Goal: Task Accomplishment & Management: Use online tool/utility

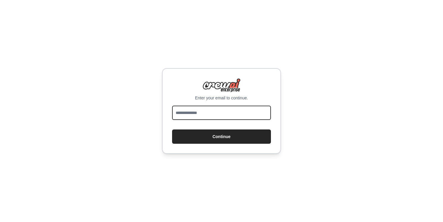
drag, startPoint x: 0, startPoint y: 0, endPoint x: 203, endPoint y: 115, distance: 233.0
click at [203, 115] on input "email" at bounding box center [221, 113] width 99 height 14
type input "**********"
click at [172, 130] on button "Continue" at bounding box center [221, 137] width 99 height 14
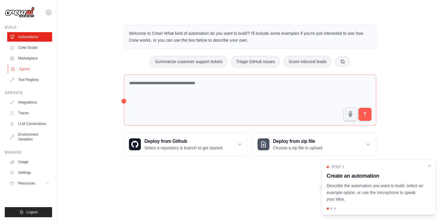
click at [21, 69] on link "Agents" at bounding box center [30, 69] width 45 height 10
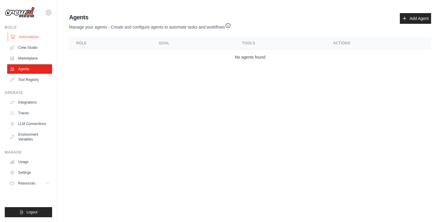
click at [24, 38] on link "Automations" at bounding box center [30, 37] width 45 height 10
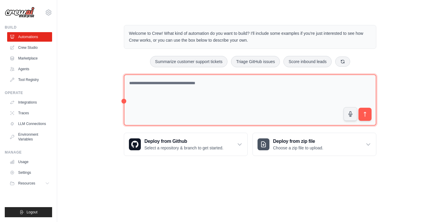
click at [189, 115] on textarea at bounding box center [250, 100] width 253 height 52
type textarea "******"
paste textarea "**********"
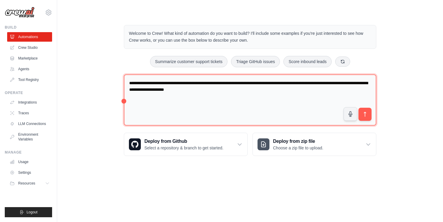
click at [209, 90] on textarea "**********" at bounding box center [250, 100] width 253 height 52
paste textarea "**********"
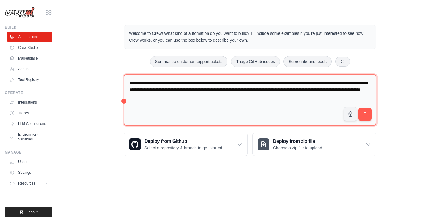
click at [213, 103] on textarea "**********" at bounding box center [250, 100] width 253 height 52
click at [254, 102] on textarea "**********" at bounding box center [250, 100] width 253 height 52
type textarea "**********"
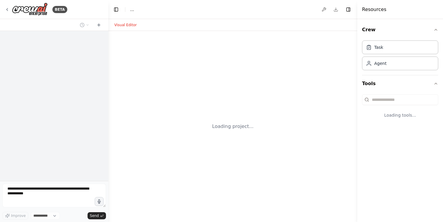
select select "****"
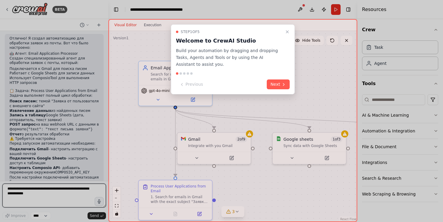
scroll to position [522, 0]
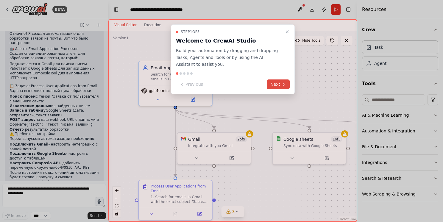
click at [274, 88] on button "Next" at bounding box center [278, 85] width 23 height 10
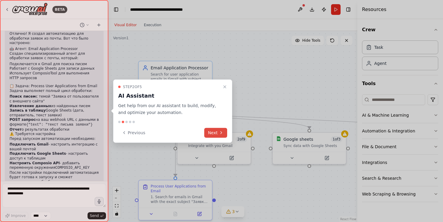
click at [219, 132] on button "Next" at bounding box center [215, 133] width 23 height 10
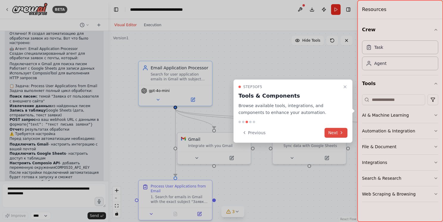
click at [341, 135] on button "Next" at bounding box center [336, 133] width 23 height 10
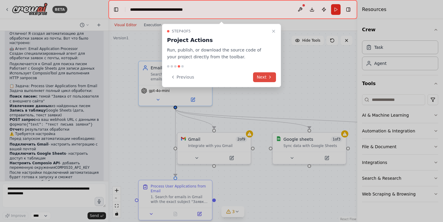
click at [266, 77] on button "Next" at bounding box center [264, 77] width 23 height 10
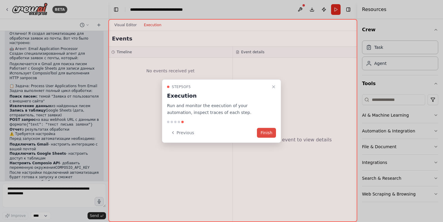
click at [270, 133] on button "Finish" at bounding box center [266, 133] width 19 height 10
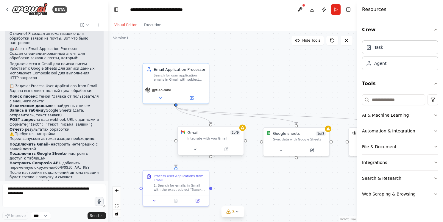
click at [238, 132] on span "2 of 9" at bounding box center [235, 132] width 10 height 5
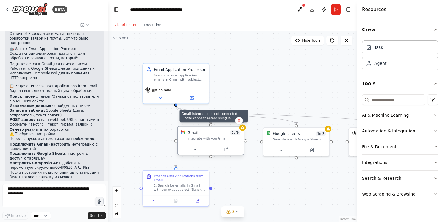
click at [243, 130] on div at bounding box center [242, 128] width 7 height 7
click at [245, 131] on div ".deletable-edge-delete-btn { width: 20px; height: 20px; border: 0px solid #ffff…" at bounding box center [232, 126] width 249 height 191
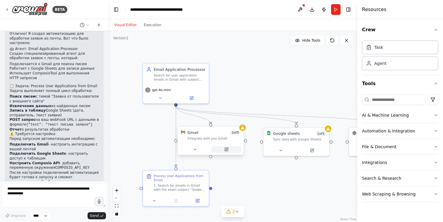
click at [227, 149] on icon at bounding box center [227, 149] width 2 height 2
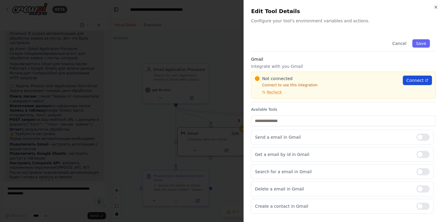
click at [414, 85] on link "Connect" at bounding box center [417, 81] width 29 height 10
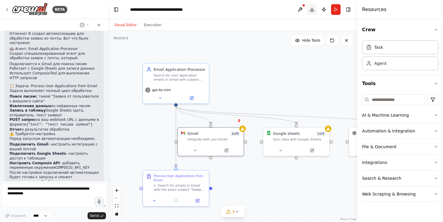
click at [312, 9] on button "Download" at bounding box center [312, 9] width 10 height 11
click at [316, 86] on div ".deletable-edge-delete-btn { width: 20px; height: 20px; border: 0px solid #ffff…" at bounding box center [232, 126] width 249 height 191
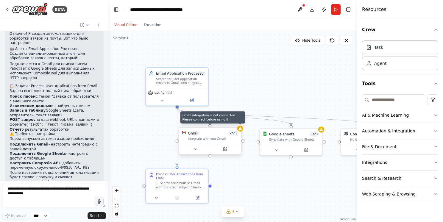
click at [240, 129] on icon at bounding box center [240, 128] width 3 height 3
click at [229, 152] on div at bounding box center [210, 149] width 62 height 10
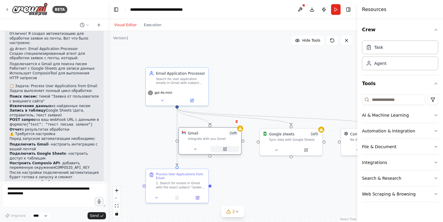
click at [224, 150] on icon at bounding box center [224, 149] width 3 height 3
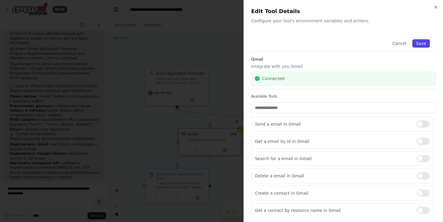
click at [423, 45] on button "Save" at bounding box center [421, 43] width 17 height 8
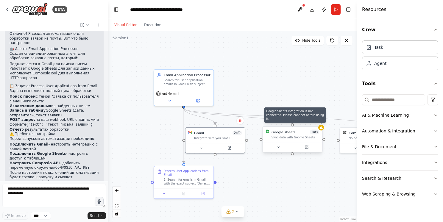
click at [321, 129] on icon at bounding box center [321, 128] width 4 height 4
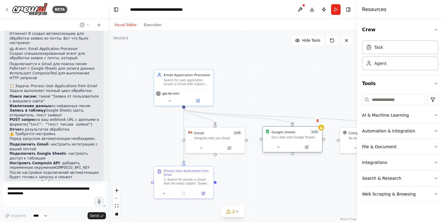
click at [303, 140] on div "Google sheets 1 of 3 Sync data with Google Sheets" at bounding box center [293, 134] width 60 height 15
click at [306, 150] on button at bounding box center [306, 147] width 27 height 6
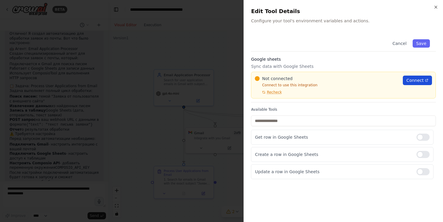
click at [413, 81] on span "Connect" at bounding box center [415, 80] width 17 height 6
click at [416, 81] on span "Connect" at bounding box center [415, 80] width 17 height 6
click at [276, 95] on div "Not connected Connect to use this integration Recheck Connect" at bounding box center [343, 85] width 185 height 27
click at [266, 90] on button "Recheck" at bounding box center [268, 92] width 27 height 5
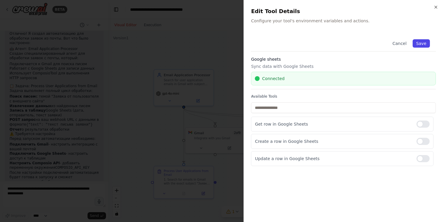
click at [423, 42] on button "Save" at bounding box center [421, 43] width 17 height 8
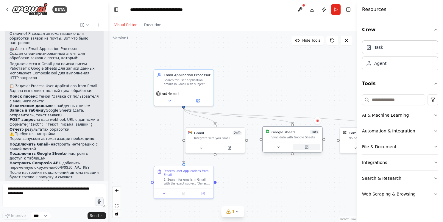
click at [309, 146] on button at bounding box center [306, 147] width 27 height 6
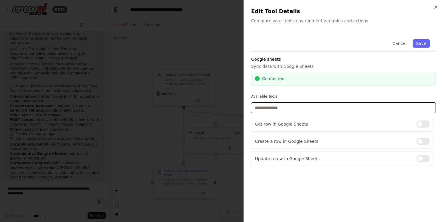
click at [275, 106] on input "text" at bounding box center [343, 107] width 185 height 11
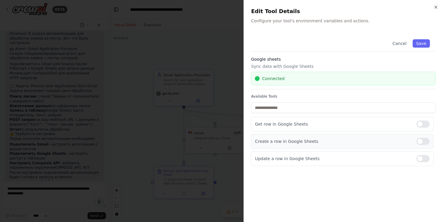
click at [285, 144] on p "Create a row in Google Sheets" at bounding box center [333, 142] width 157 height 6
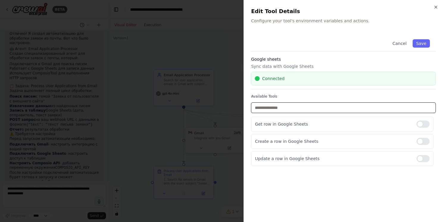
click at [265, 109] on input "text" at bounding box center [343, 107] width 185 height 11
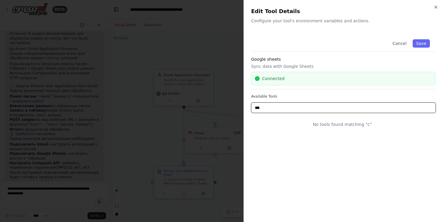
type input "****"
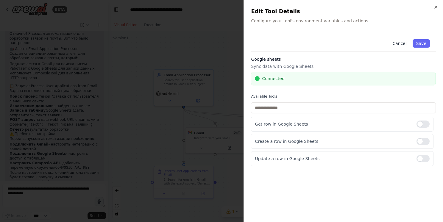
click at [404, 46] on button "Cancel" at bounding box center [399, 43] width 21 height 8
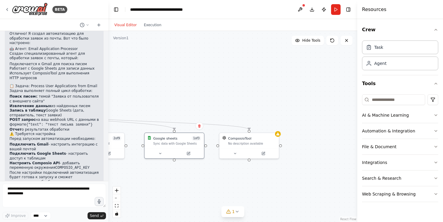
drag, startPoint x: 336, startPoint y: 166, endPoint x: 216, endPoint y: 171, distance: 120.8
click at [216, 171] on div ".deletable-edge-delete-btn { width: 20px; height: 20px; border: 0px solid #ffff…" at bounding box center [232, 126] width 249 height 191
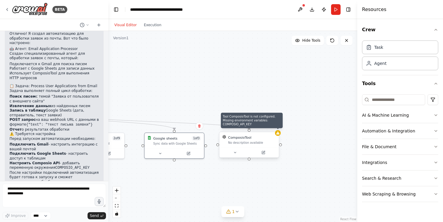
click at [277, 135] on div at bounding box center [278, 133] width 6 height 6
click at [255, 142] on div "No description available" at bounding box center [252, 143] width 48 height 4
click at [262, 154] on icon at bounding box center [263, 152] width 3 height 3
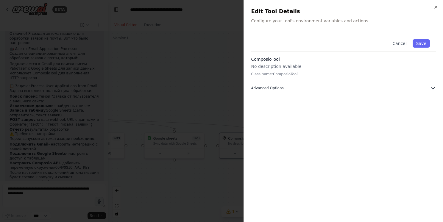
click at [268, 88] on span "Advanced Options" at bounding box center [267, 88] width 32 height 5
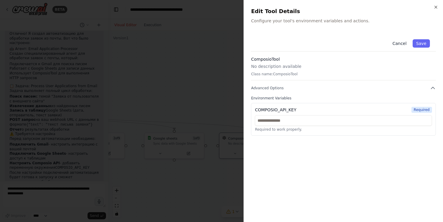
click at [399, 42] on button "Cancel" at bounding box center [399, 43] width 21 height 8
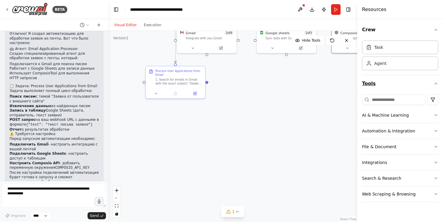
drag, startPoint x: 264, startPoint y: 183, endPoint x: 377, endPoint y: 77, distance: 154.9
click at [377, 77] on div "BETA Создай агента, который подключается к почте, ищет в ней письма "Заявка от …" at bounding box center [221, 111] width 443 height 222
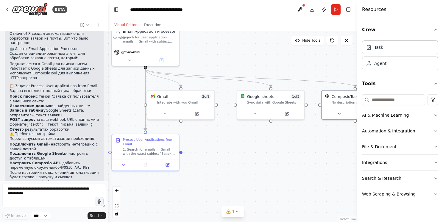
drag, startPoint x: 301, startPoint y: 87, endPoint x: 288, endPoint y: 159, distance: 73.0
click at [288, 159] on div ".deletable-edge-delete-btn { width: 20px; height: 20px; border: 0px solid #ffff…" at bounding box center [232, 126] width 249 height 191
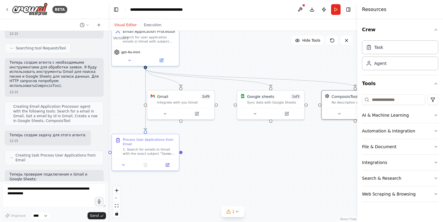
scroll to position [249, 0]
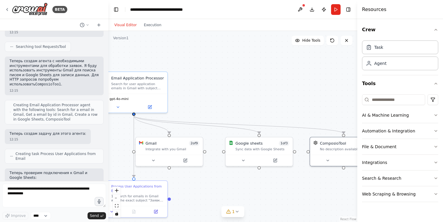
drag, startPoint x: 245, startPoint y: 60, endPoint x: 232, endPoint y: 105, distance: 47.4
click at [232, 105] on div ".deletable-edge-delete-btn { width: 20px; height: 20px; border: 0px solid #ffff…" at bounding box center [232, 126] width 249 height 191
click at [299, 10] on button at bounding box center [300, 9] width 10 height 11
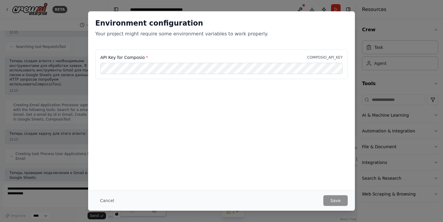
click at [365, 99] on div "Environment configuration Your project might require some environment variables…" at bounding box center [221, 111] width 443 height 222
click at [112, 202] on button "Cancel" at bounding box center [107, 200] width 24 height 11
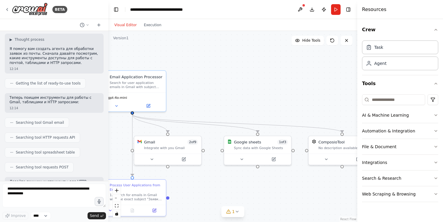
scroll to position [0, 0]
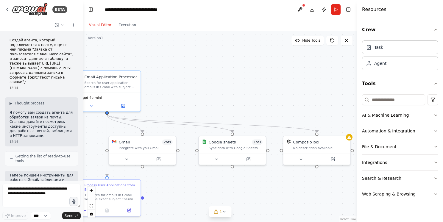
drag, startPoint x: 107, startPoint y: 37, endPoint x: 52, endPoint y: 41, distance: 54.7
click at [73, 40] on div "BETA Создай агента, который подключается к почте, ищет в ней письма "Заявка от …" at bounding box center [221, 111] width 443 height 222
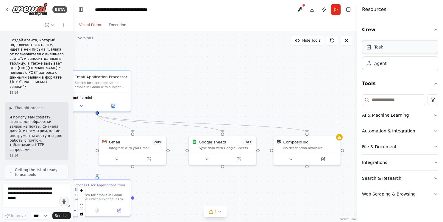
click at [374, 51] on div "Task" at bounding box center [400, 47] width 76 height 14
click at [437, 131] on div "Crew Task Agent Tools AI & Machine Learning Automation & Integration File & Doc…" at bounding box center [400, 120] width 86 height 203
click at [437, 131] on icon "button" at bounding box center [436, 131] width 5 height 5
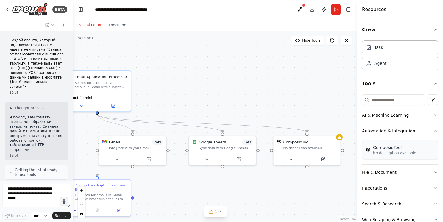
scroll to position [14, 0]
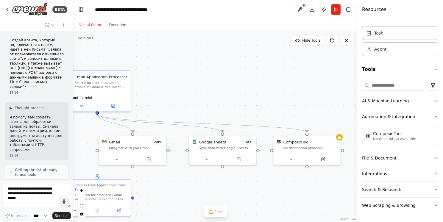
click at [410, 156] on button "File & Document" at bounding box center [400, 157] width 76 height 15
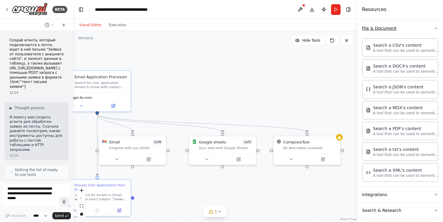
scroll to position [164, 0]
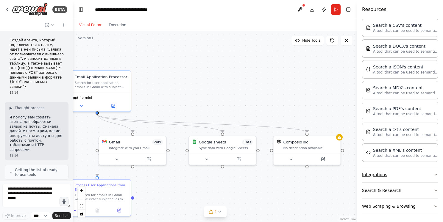
click at [409, 173] on button "Integrations" at bounding box center [400, 174] width 76 height 15
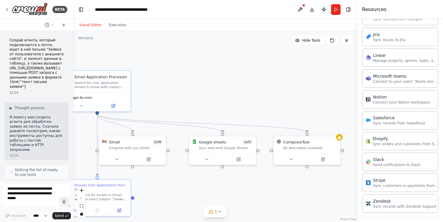
scroll to position [563, 0]
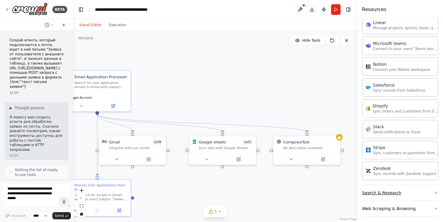
click at [412, 192] on button "Search & Research" at bounding box center [400, 192] width 76 height 15
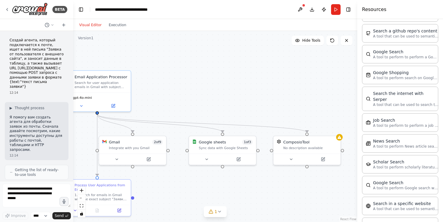
scroll to position [864, 0]
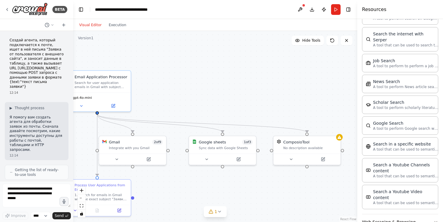
click at [419, 214] on button "Web Scraping & Browsing" at bounding box center [400, 221] width 76 height 15
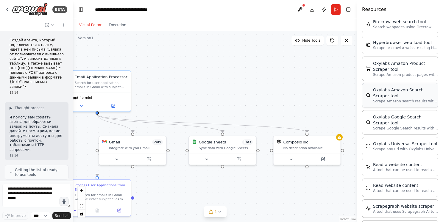
scroll to position [1177, 0]
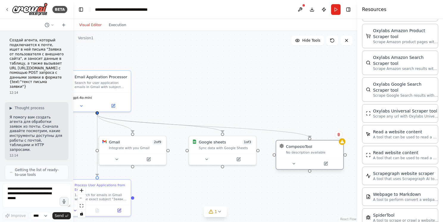
drag, startPoint x: 316, startPoint y: 149, endPoint x: 322, endPoint y: 154, distance: 8.2
click at [322, 154] on div "No description available" at bounding box center [313, 152] width 54 height 4
click at [326, 164] on icon at bounding box center [325, 163] width 3 height 3
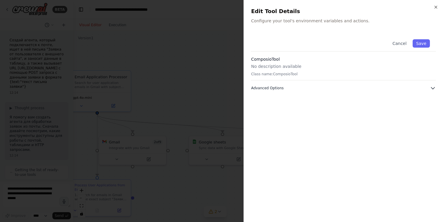
click at [273, 86] on span "Advanced Options" at bounding box center [267, 88] width 32 height 5
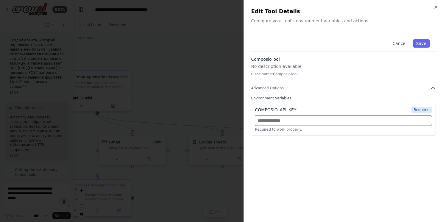
click at [295, 122] on input "text" at bounding box center [343, 120] width 177 height 11
paste input "**********"
type input "**********"
click at [426, 43] on button "Save" at bounding box center [421, 43] width 17 height 8
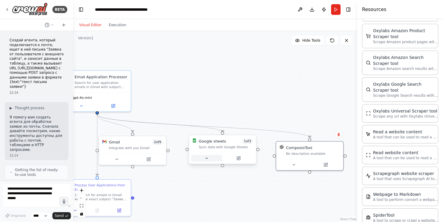
click at [208, 157] on icon at bounding box center [207, 158] width 4 height 4
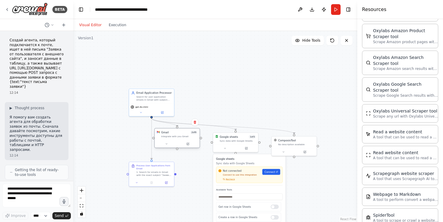
drag, startPoint x: 166, startPoint y: 150, endPoint x: 166, endPoint y: 147, distance: 3.3
click at [166, 147] on div at bounding box center [177, 143] width 45 height 7
click at [166, 144] on icon at bounding box center [166, 144] width 1 height 1
click at [254, 172] on div "Not connected Connect to use this integration Recheck" at bounding box center [240, 175] width 42 height 12
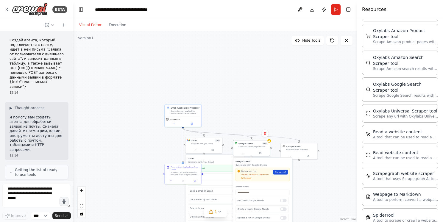
click at [278, 172] on span "Connect" at bounding box center [279, 172] width 9 height 3
click at [247, 179] on span "Recheck" at bounding box center [247, 178] width 7 height 2
click at [334, 9] on button "Run" at bounding box center [336, 9] width 10 height 11
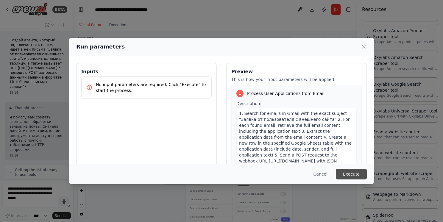
click at [347, 175] on button "Execute" at bounding box center [351, 174] width 31 height 11
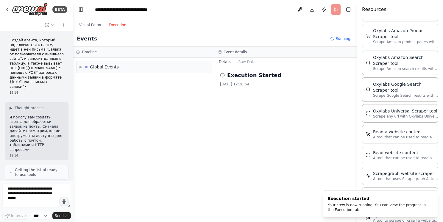
click at [117, 26] on button "Execution" at bounding box center [117, 24] width 25 height 7
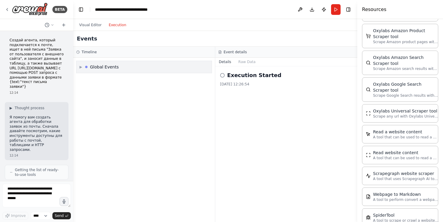
click at [116, 67] on div "Global Events" at bounding box center [104, 67] width 29 height 6
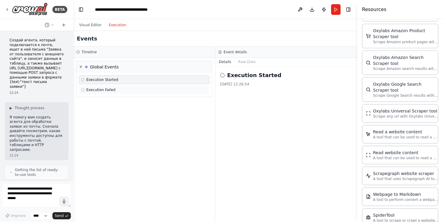
click at [108, 91] on span "Execution Failed" at bounding box center [100, 90] width 29 height 5
click at [104, 78] on span "Execution Started" at bounding box center [102, 79] width 32 height 5
click at [250, 61] on button "Raw Data" at bounding box center [247, 62] width 24 height 8
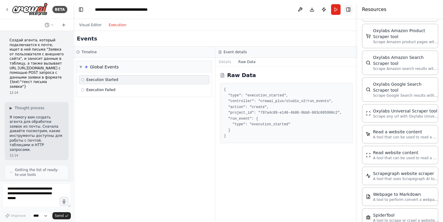
click at [347, 11] on button "Toggle Right Sidebar" at bounding box center [348, 9] width 8 height 8
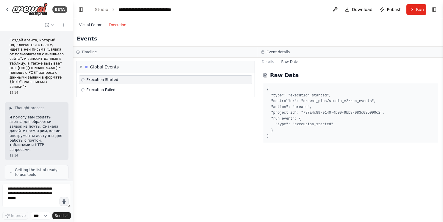
click at [91, 27] on button "Visual Editor" at bounding box center [90, 24] width 29 height 7
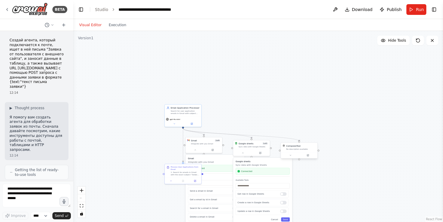
click at [297, 148] on div "No description available" at bounding box center [300, 149] width 29 height 2
click at [290, 156] on icon at bounding box center [291, 155] width 2 height 2
click at [296, 179] on span "Advanced Options" at bounding box center [291, 179] width 16 height 2
click at [297, 151] on div "ComposioTool No description available" at bounding box center [299, 148] width 37 height 10
drag, startPoint x: 297, startPoint y: 150, endPoint x: 315, endPoint y: 106, distance: 47.0
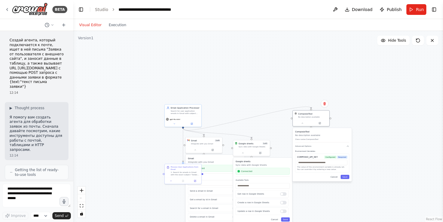
click at [315, 106] on div ".deletable-edge-delete-btn { width: 20px; height: 20px; border: 0px solid #ffff…" at bounding box center [258, 126] width 370 height 191
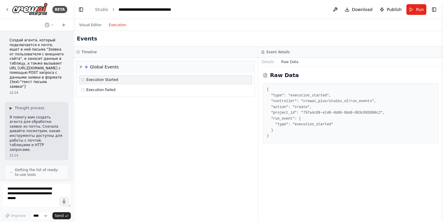
click at [117, 24] on button "Execution" at bounding box center [117, 24] width 25 height 7
click at [99, 79] on span "Execution Started" at bounding box center [102, 79] width 32 height 5
click at [108, 91] on span "Execution Failed" at bounding box center [100, 90] width 29 height 5
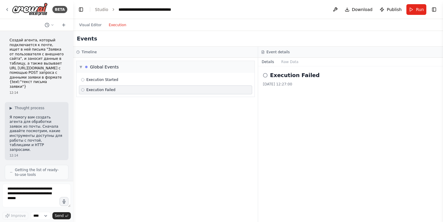
click at [266, 77] on icon at bounding box center [265, 75] width 5 height 5
click at [284, 60] on button "Raw Data" at bounding box center [290, 62] width 24 height 8
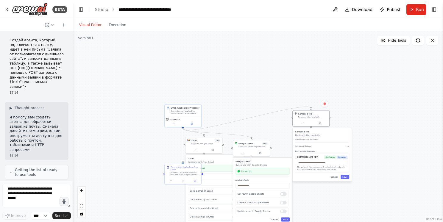
click at [88, 27] on button "Visual Editor" at bounding box center [90, 24] width 29 height 7
click at [308, 137] on div "ComposioTool No description available Class name: ComposioTool" at bounding box center [322, 136] width 54 height 12
click at [316, 115] on div "ComposioTool No description available" at bounding box center [312, 115] width 29 height 6
click at [326, 105] on icon at bounding box center [325, 104] width 4 height 4
click at [310, 105] on button "Confirm" at bounding box center [307, 103] width 21 height 7
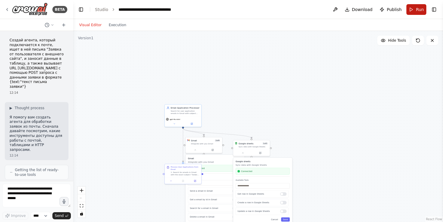
click at [424, 8] on span "Run" at bounding box center [420, 10] width 8 height 6
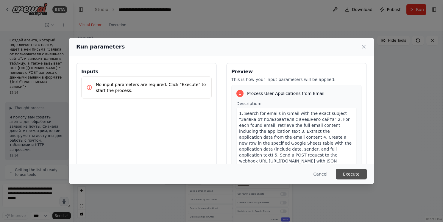
click at [353, 175] on button "Execute" at bounding box center [351, 174] width 31 height 11
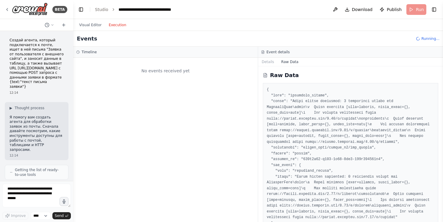
click at [115, 26] on button "Execution" at bounding box center [117, 24] width 25 height 7
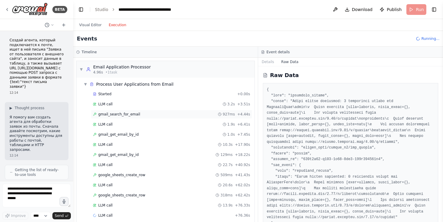
scroll to position [45, 0]
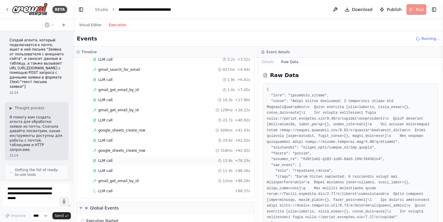
click at [103, 160] on span "LLM call" at bounding box center [105, 160] width 14 height 5
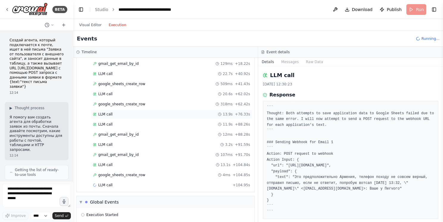
scroll to position [0, 0]
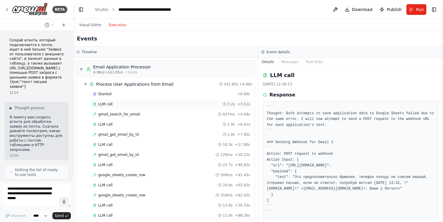
click at [110, 104] on span "LLM call" at bounding box center [105, 104] width 14 height 5
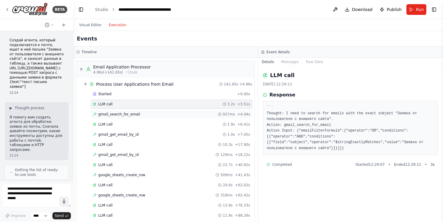
click at [134, 117] on div "gmail_search_for_email 927ms + 4.44s" at bounding box center [171, 114] width 161 height 9
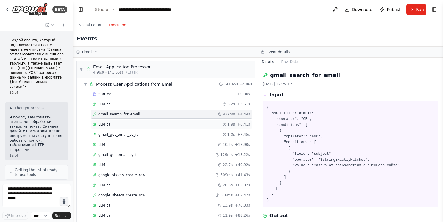
click at [116, 125] on div "LLM call 1.9s + 6.41s" at bounding box center [171, 124] width 157 height 5
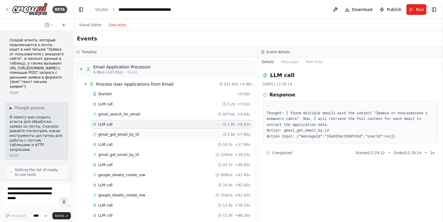
click at [113, 131] on div "gmail_get_email_by_id 1.0s + 7.45s" at bounding box center [171, 134] width 161 height 9
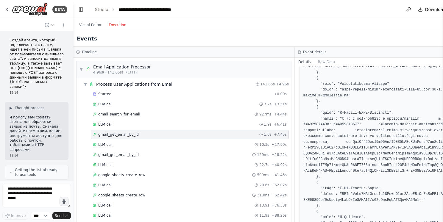
scroll to position [624, 0]
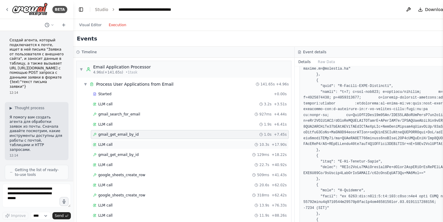
click at [124, 144] on div "LLM call 10.3s + 17.90s" at bounding box center [190, 144] width 194 height 5
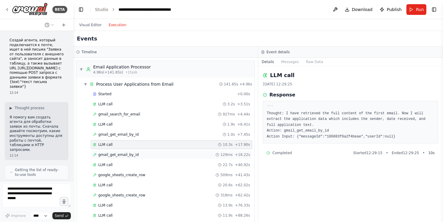
click at [104, 153] on span "gmail_get_email_by_id" at bounding box center [118, 155] width 41 height 5
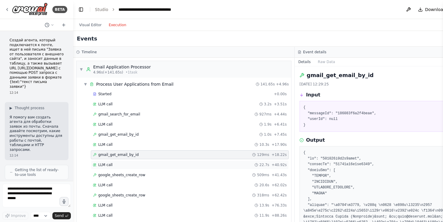
click at [104, 161] on div "LLM call 22.7s + 40.92s" at bounding box center [190, 165] width 198 height 9
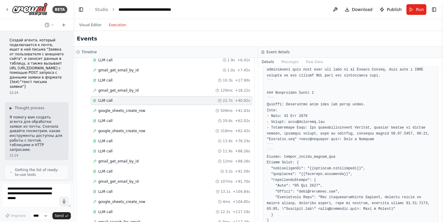
scroll to position [89, 0]
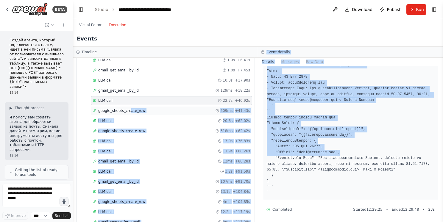
drag, startPoint x: 348, startPoint y: 151, endPoint x: 126, endPoint y: 108, distance: 226.0
click at [126, 108] on div "Timeline ▼ Email Application Processor 4.96s (+141.65s) • 1 task ▼ Process User…" at bounding box center [258, 134] width 370 height 175
click at [126, 108] on span "google_sheets_create_row" at bounding box center [121, 110] width 47 height 5
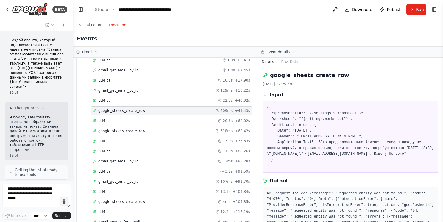
click at [126, 108] on span "google_sheets_create_row" at bounding box center [121, 110] width 47 height 5
click at [116, 119] on div "LLM call 20.6s + 62.02s" at bounding box center [171, 121] width 157 height 5
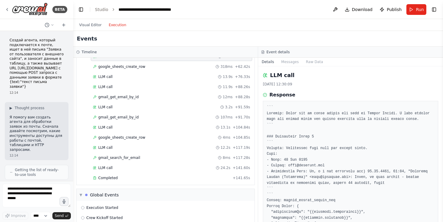
scroll to position [129, 0]
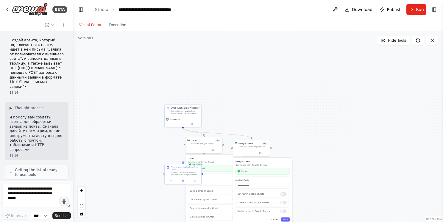
click at [87, 25] on button "Visual Editor" at bounding box center [90, 24] width 29 height 7
click at [331, 170] on div ".deletable-edge-delete-btn { width: 20px; height: 20px; border: 0px solid #ffff…" at bounding box center [258, 126] width 370 height 191
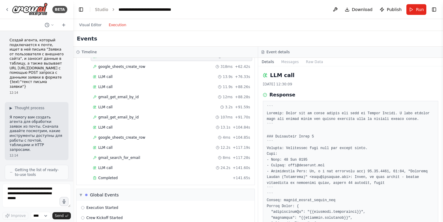
click at [117, 24] on button "Execution" at bounding box center [117, 24] width 25 height 7
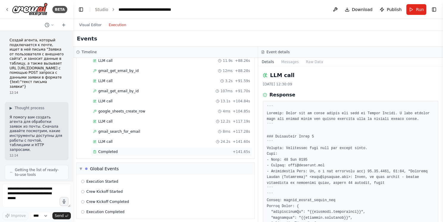
click at [111, 150] on span "Completed" at bounding box center [107, 152] width 19 height 5
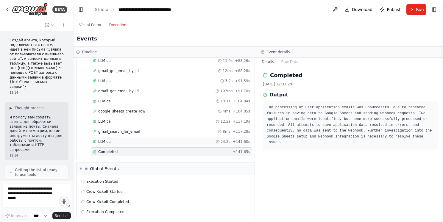
click at [112, 139] on div "LLM call 24.2s + 141.60s" at bounding box center [171, 141] width 157 height 5
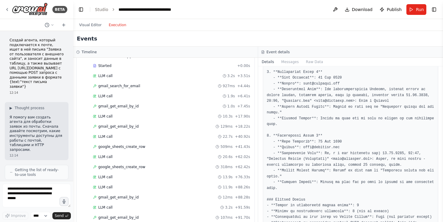
scroll to position [0, 0]
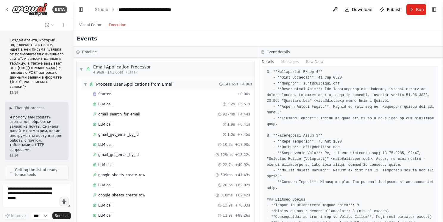
click at [84, 84] on span "▼" at bounding box center [86, 84] width 4 height 5
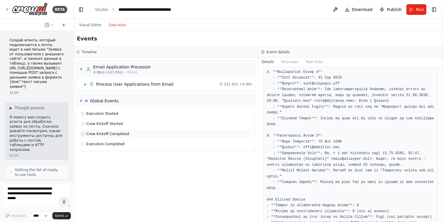
click at [97, 134] on span "Crew Kickoff Completed" at bounding box center [107, 134] width 43 height 5
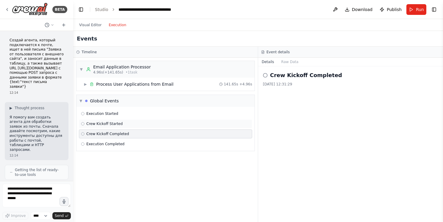
click at [97, 126] on span "Crew Kickoff Started" at bounding box center [104, 124] width 36 height 5
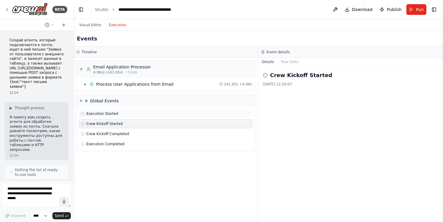
click at [101, 115] on span "Execution Started" at bounding box center [102, 113] width 32 height 5
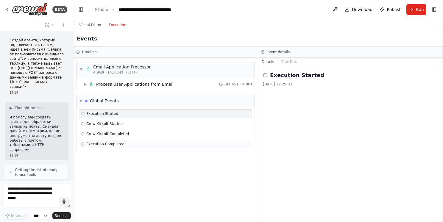
click at [113, 142] on span "Execution Completed" at bounding box center [105, 144] width 38 height 5
drag, startPoint x: 89, startPoint y: 29, endPoint x: 84, endPoint y: 22, distance: 9.1
click at [84, 22] on div "Visual Editor Execution" at bounding box center [103, 25] width 54 height 12
click at [80, 14] on div at bounding box center [80, 14] width 0 height 0
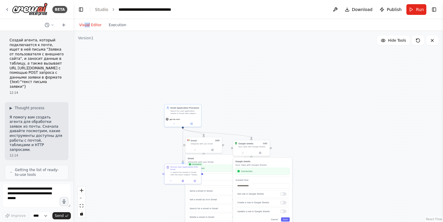
click at [88, 22] on button "Visual Editor" at bounding box center [90, 24] width 29 height 7
drag, startPoint x: 181, startPoint y: 171, endPoint x: 110, endPoint y: 144, distance: 76.1
click at [110, 144] on div "Process User Applications from Email 1. Search for emails in Gmail with the exa…" at bounding box center [116, 149] width 29 height 10
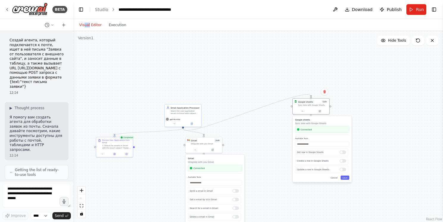
drag, startPoint x: 258, startPoint y: 144, endPoint x: 327, endPoint y: 94, distance: 85.7
click at [327, 94] on div ".deletable-edge-delete-btn { width: 20px; height: 20px; border: 0px solid #ffff…" at bounding box center [258, 126] width 370 height 191
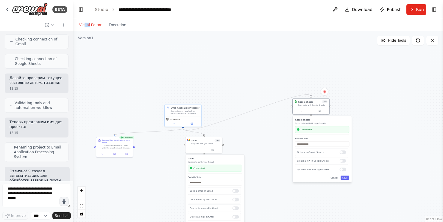
scroll to position [746, 0]
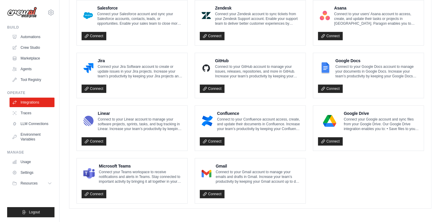
scroll to position [337, 0]
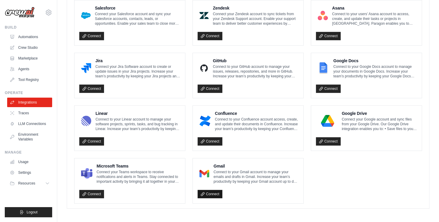
click at [206, 196] on link "Connect" at bounding box center [209, 194] width 25 height 8
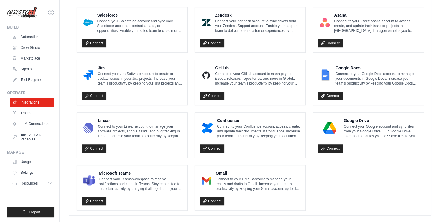
scroll to position [357, 0]
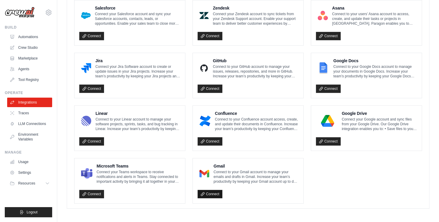
click at [211, 190] on link "Connect" at bounding box center [209, 194] width 25 height 8
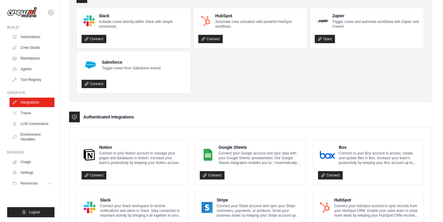
scroll to position [39, 0]
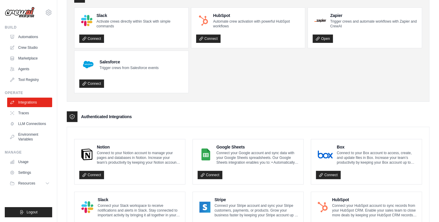
click at [211, 179] on div "Connect" at bounding box center [247, 173] width 101 height 12
click at [208, 174] on link "Connect" at bounding box center [209, 175] width 25 height 8
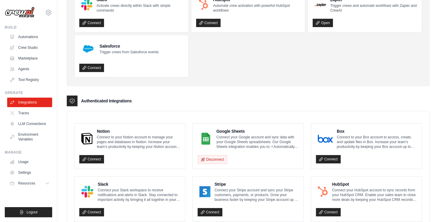
scroll to position [61, 0]
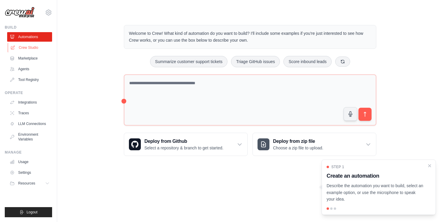
click at [29, 48] on link "Crew Studio" at bounding box center [30, 48] width 45 height 10
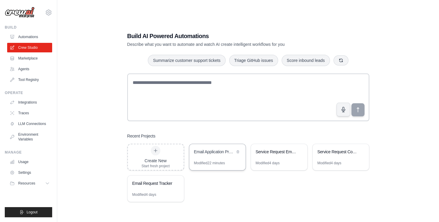
click at [216, 169] on div "Modified 22 minutes" at bounding box center [217, 166] width 56 height 10
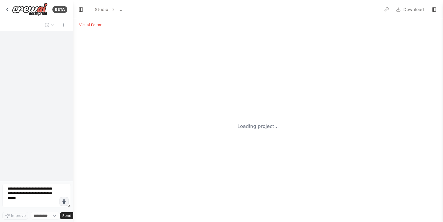
select select "****"
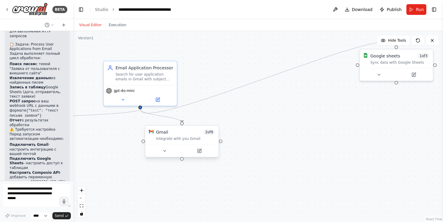
scroll to position [746, 0]
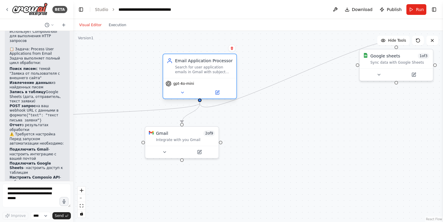
drag, startPoint x: 144, startPoint y: 69, endPoint x: 203, endPoint y: 61, distance: 59.5
click at [203, 61] on div "Email Application Processor" at bounding box center [204, 61] width 58 height 6
click at [218, 92] on icon at bounding box center [218, 92] width 3 height 3
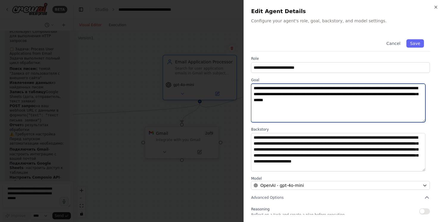
drag, startPoint x: 397, startPoint y: 95, endPoint x: 399, endPoint y: 111, distance: 16.8
click at [399, 111] on textarea "**********" at bounding box center [338, 103] width 175 height 39
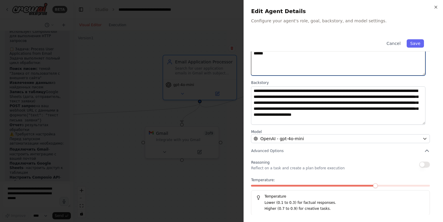
scroll to position [0, 0]
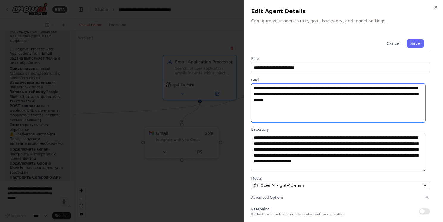
click at [362, 98] on textarea "**********" at bounding box center [338, 103] width 175 height 39
paste textarea "**********"
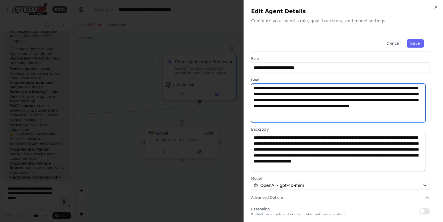
click at [285, 96] on textarea "**********" at bounding box center [338, 103] width 175 height 39
click at [290, 95] on textarea "**********" at bounding box center [338, 103] width 175 height 39
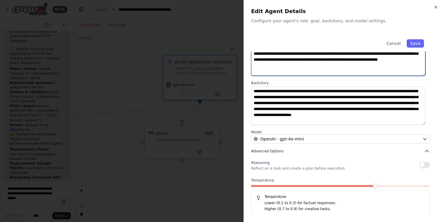
scroll to position [47, 0]
type textarea "**********"
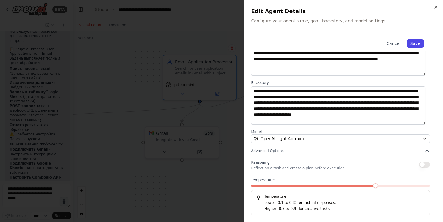
click at [414, 46] on button "Save" at bounding box center [415, 43] width 17 height 8
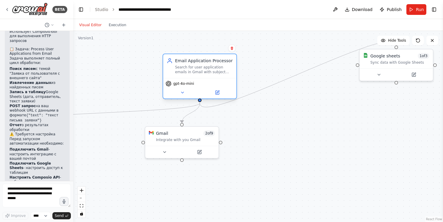
click at [207, 69] on div "Search for user application emails in Gmail with subject "Заявка от пользовател…" at bounding box center [204, 70] width 58 height 10
click at [217, 94] on icon at bounding box center [218, 93] width 4 height 4
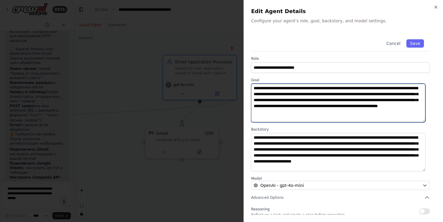
click at [263, 100] on textarea "**********" at bounding box center [338, 103] width 175 height 39
paste textarea "**********"
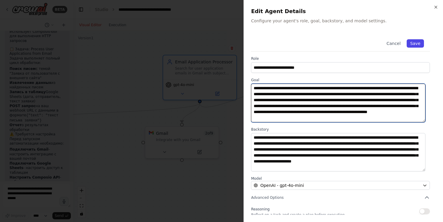
type textarea "**********"
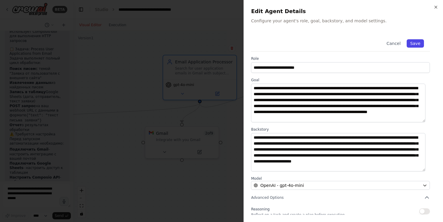
click at [411, 39] on button "Save" at bounding box center [415, 43] width 17 height 8
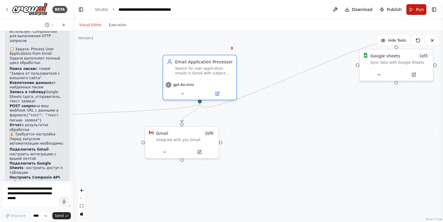
click at [420, 9] on span "Run" at bounding box center [420, 10] width 8 height 6
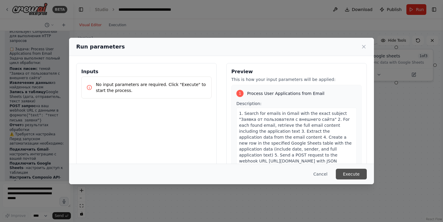
click at [346, 175] on button "Execute" at bounding box center [351, 174] width 31 height 11
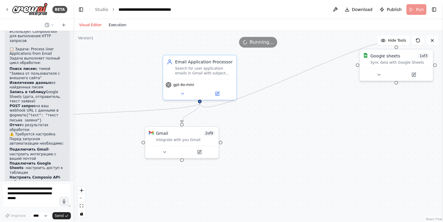
click at [114, 27] on button "Execution" at bounding box center [117, 24] width 25 height 7
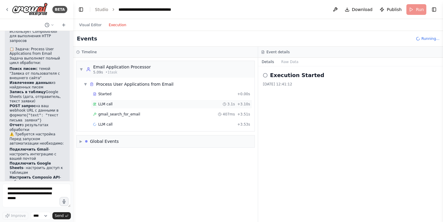
click at [111, 105] on span "LLM call" at bounding box center [105, 104] width 14 height 5
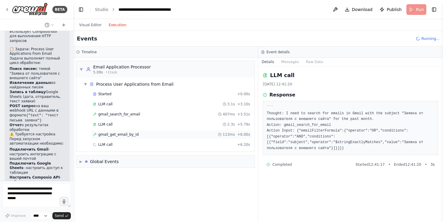
click at [107, 136] on span "gmail_get_email_by_id" at bounding box center [118, 134] width 41 height 5
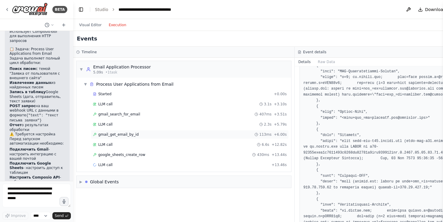
scroll to position [439, 0]
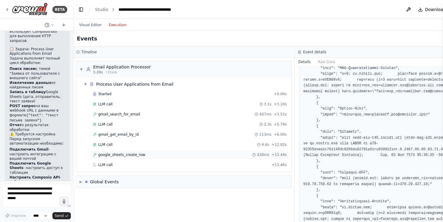
click at [122, 154] on span "google_sheets_create_row" at bounding box center [121, 155] width 47 height 5
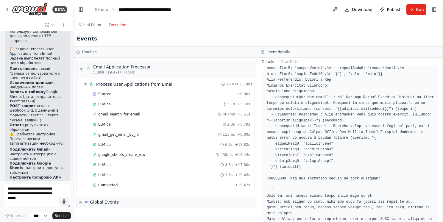
scroll to position [628, 0]
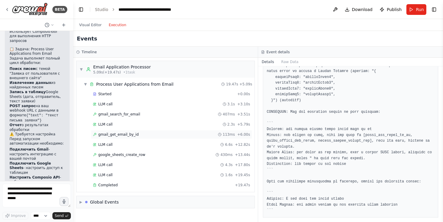
click at [113, 133] on span "gmail_get_email_by_id" at bounding box center [118, 134] width 41 height 5
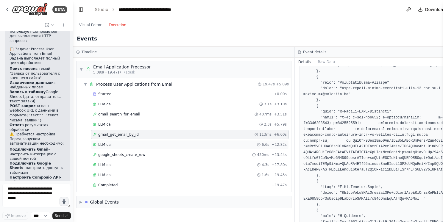
click at [104, 145] on span "LLM call" at bounding box center [105, 144] width 14 height 5
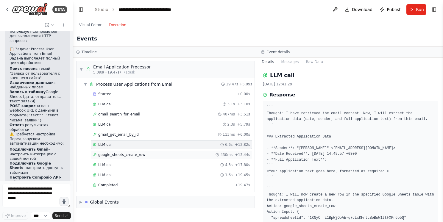
click at [105, 153] on span "google_sheets_create_row" at bounding box center [121, 155] width 47 height 5
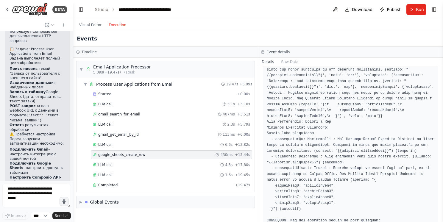
scroll to position [520, 0]
click at [105, 163] on span "LLM call" at bounding box center [105, 165] width 14 height 5
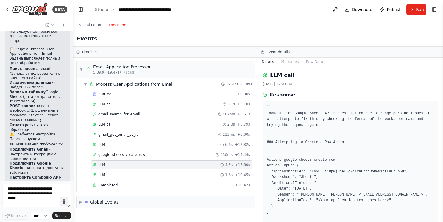
scroll to position [25, 0]
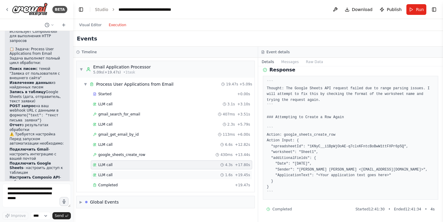
click at [110, 175] on span "LLM call" at bounding box center [105, 175] width 14 height 5
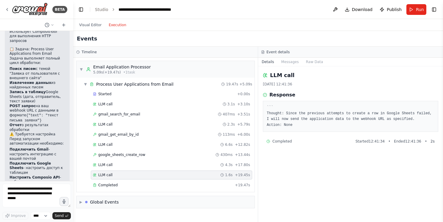
scroll to position [0, 0]
click at [114, 186] on span "Completed" at bounding box center [107, 185] width 19 height 5
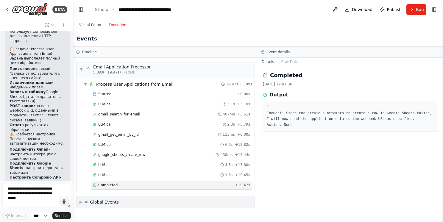
click at [105, 200] on div "Global Events" at bounding box center [104, 202] width 29 height 6
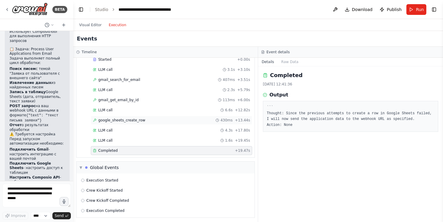
click at [107, 122] on div "google_sheets_create_row 430ms + 13.44s" at bounding box center [171, 120] width 161 height 9
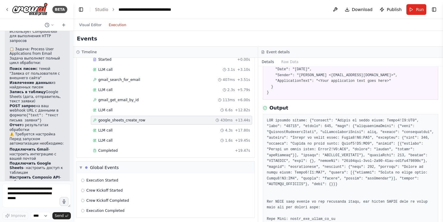
scroll to position [63, 0]
click at [112, 99] on span "gmail_get_email_by_id" at bounding box center [118, 100] width 41 height 5
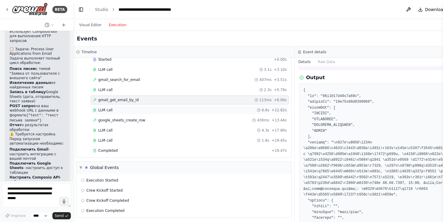
click at [112, 108] on div "LLM call 6.6s + 12.82s" at bounding box center [190, 110] width 194 height 5
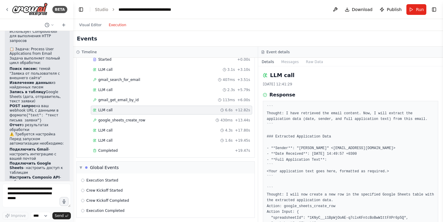
scroll to position [0, 0]
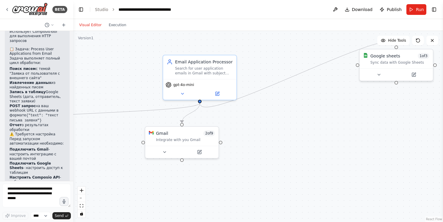
click at [88, 22] on button "Visual Editor" at bounding box center [90, 24] width 29 height 7
click at [210, 133] on span "2 of 9" at bounding box center [209, 132] width 12 height 6
click at [169, 152] on button at bounding box center [165, 150] width 34 height 7
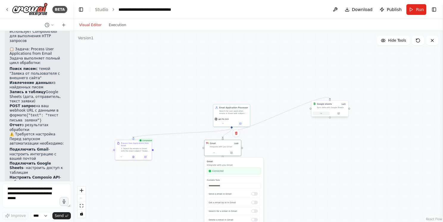
click at [321, 113] on icon at bounding box center [321, 113] width 2 height 2
click at [343, 114] on button at bounding box center [338, 114] width 17 height 4
